Goal: Check status: Check status

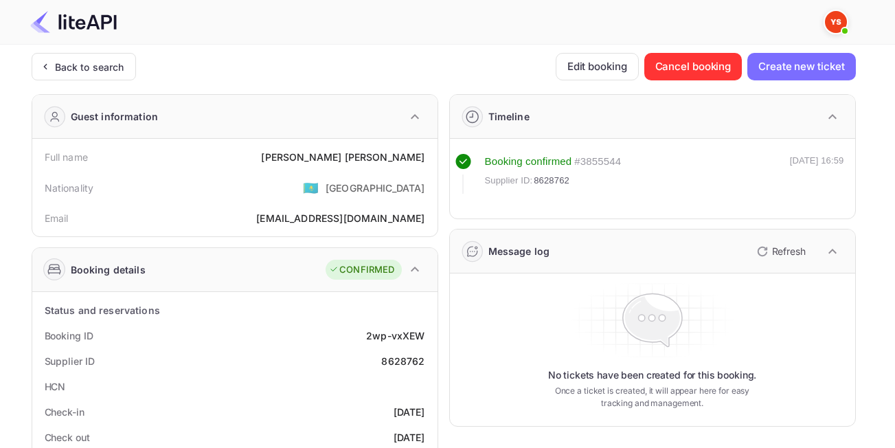
click at [98, 73] on div "Back to search" at bounding box center [89, 67] width 69 height 14
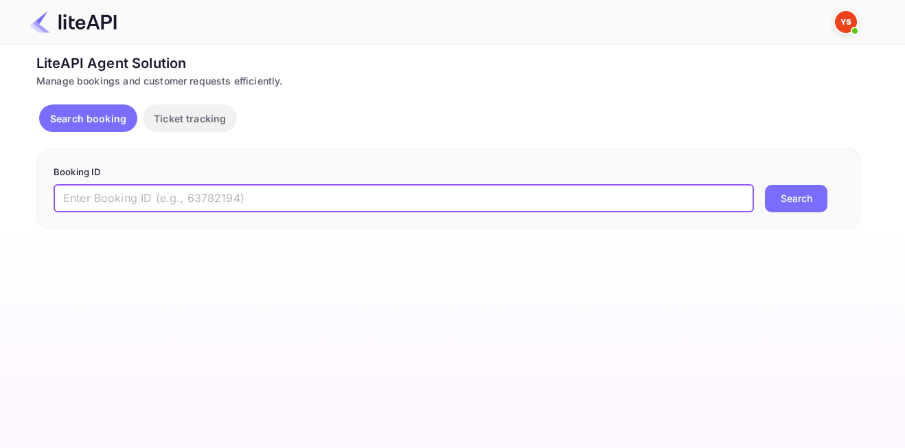
click at [331, 185] on input "text" at bounding box center [404, 198] width 701 height 27
paste input "8883227"
type input "8883227"
click at [799, 189] on button "Search" at bounding box center [796, 198] width 63 height 27
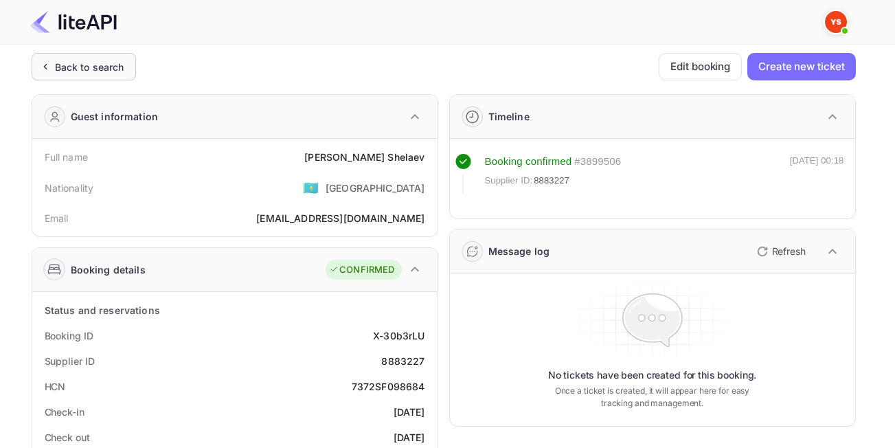
click at [80, 64] on div "Back to search" at bounding box center [89, 67] width 69 height 14
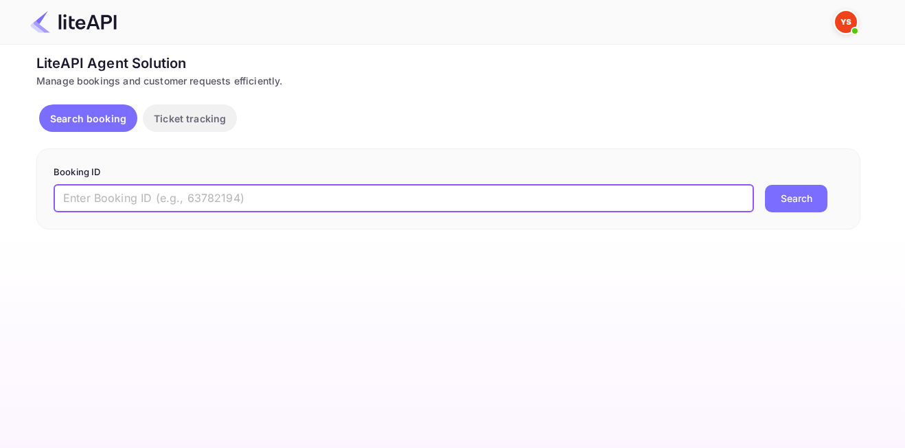
click at [271, 186] on input "text" at bounding box center [404, 198] width 701 height 27
paste input "8987360"
type input "8987360"
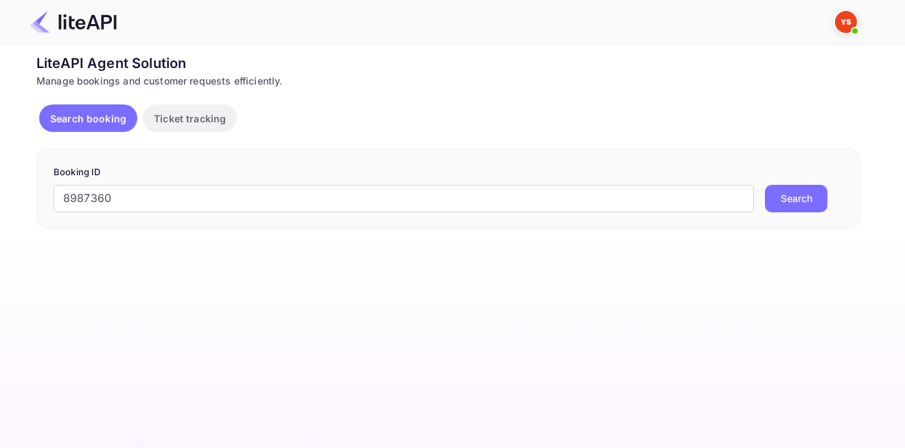
click at [799, 193] on button "Search" at bounding box center [796, 198] width 63 height 27
